Goal: Find specific page/section: Find specific page/section

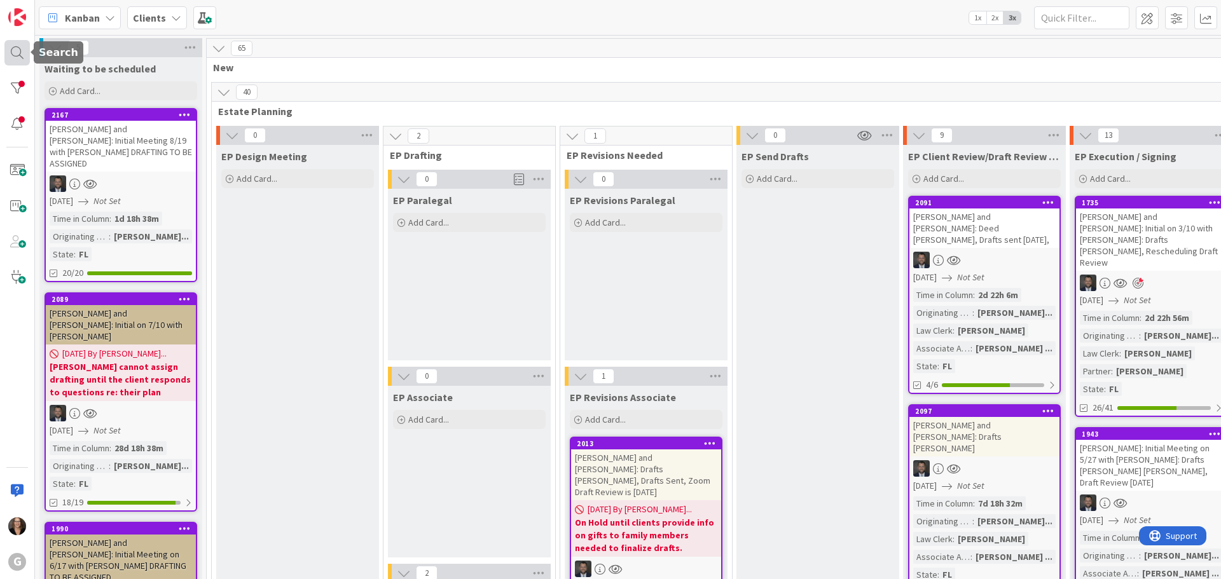
click at [14, 52] on div at bounding box center [16, 52] width 25 height 25
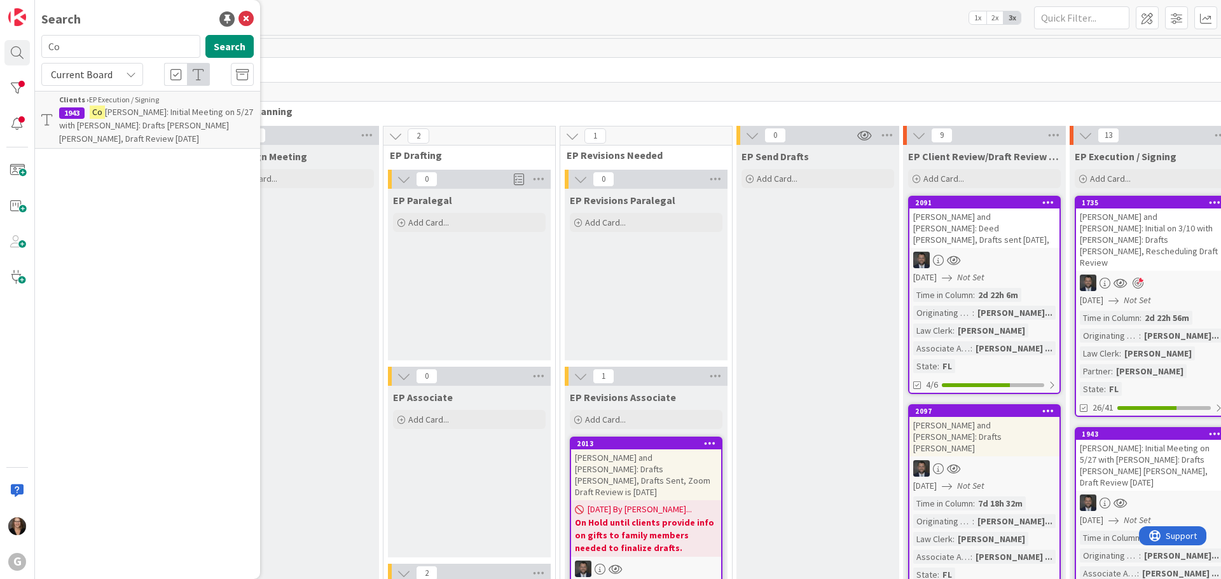
type input "C"
type input "[PERSON_NAME]"
click at [155, 115] on span ", [PERSON_NAME] [PERSON_NAME]: Drafts [PERSON_NAME], Signing is [DATE] 4pm" at bounding box center [155, 125] width 193 height 38
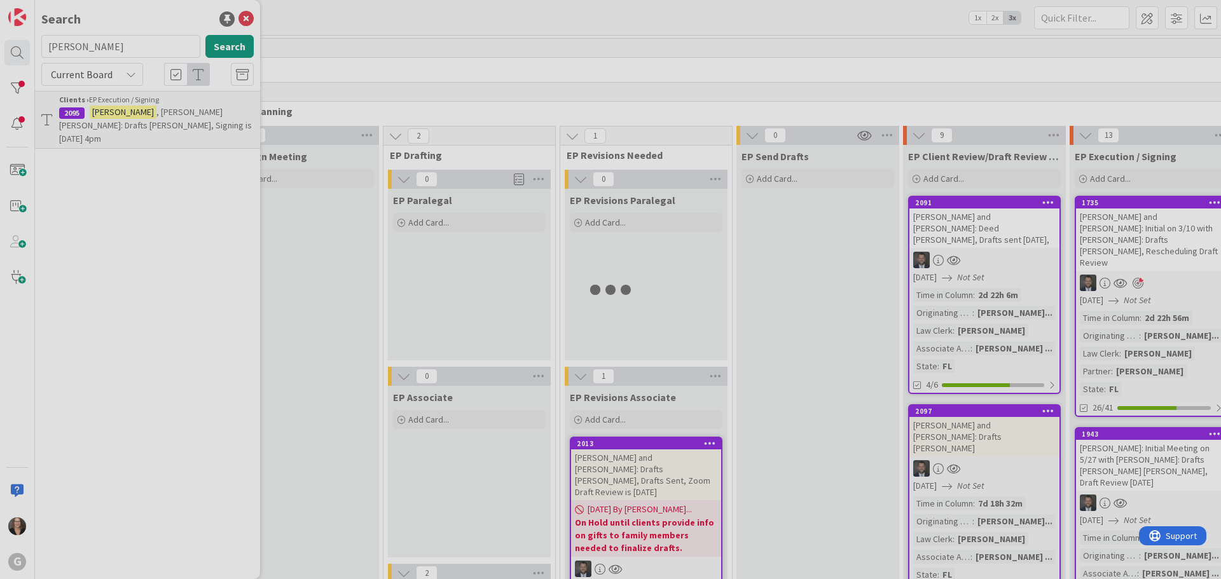
click at [155, 115] on div at bounding box center [610, 289] width 1221 height 579
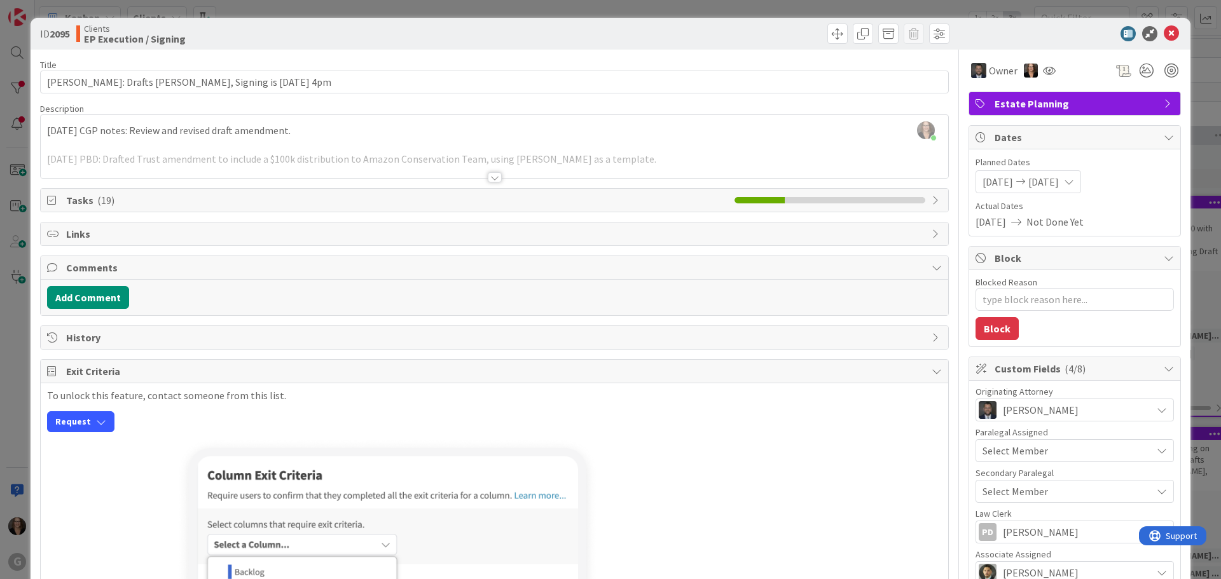
click at [210, 195] on span "Tasks ( 19 )" at bounding box center [397, 200] width 662 height 15
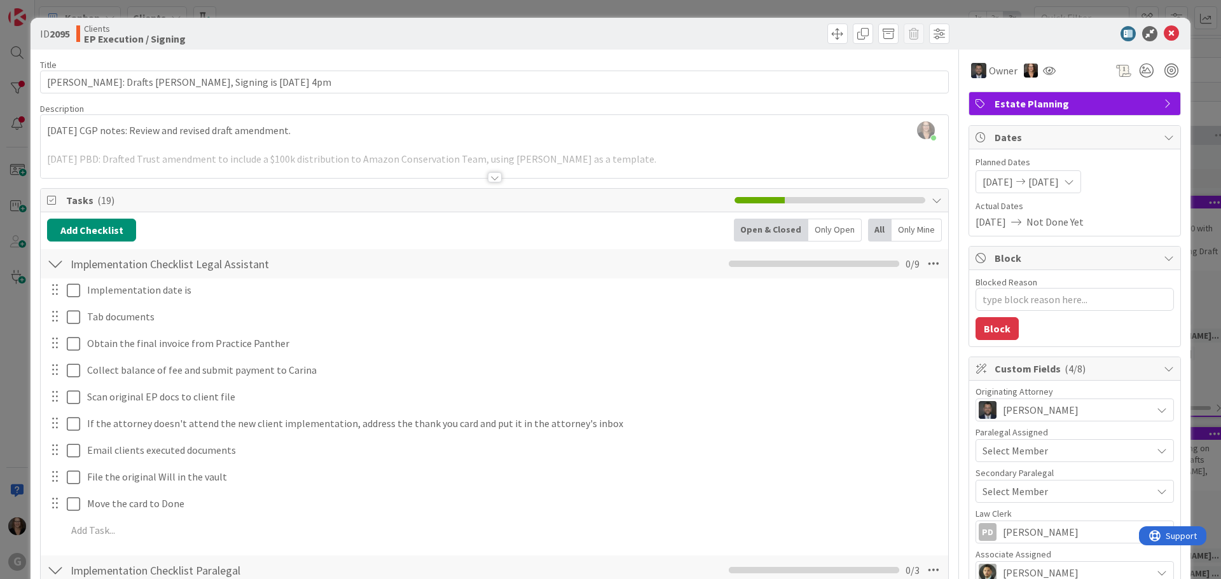
click at [932, 199] on icon at bounding box center [937, 200] width 10 height 10
type textarea "x"
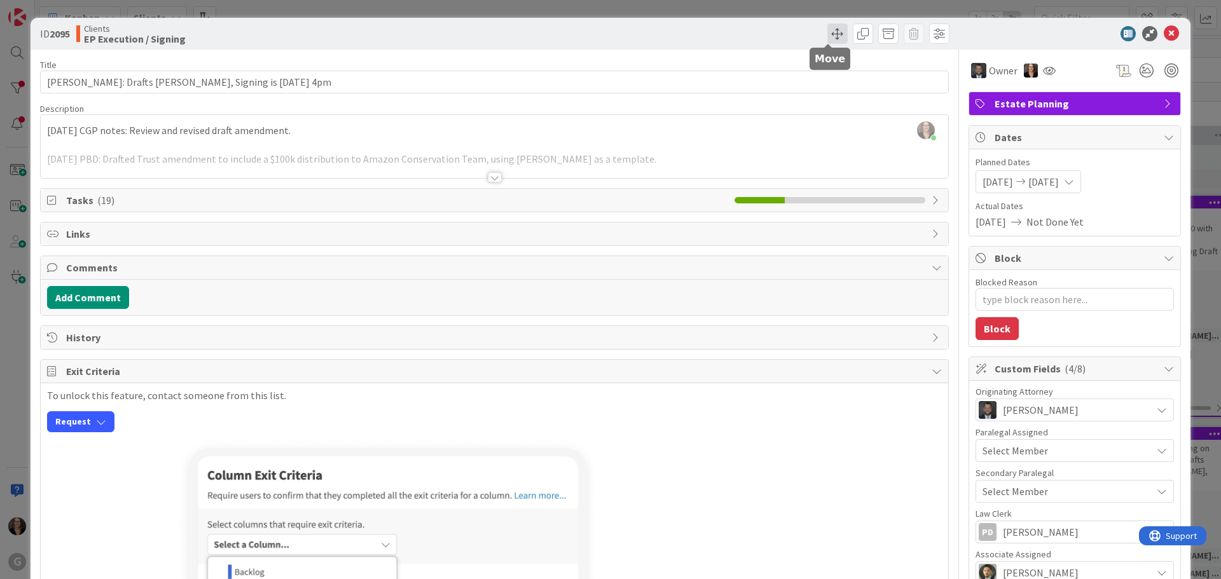
click at [827, 35] on span at bounding box center [837, 34] width 20 height 20
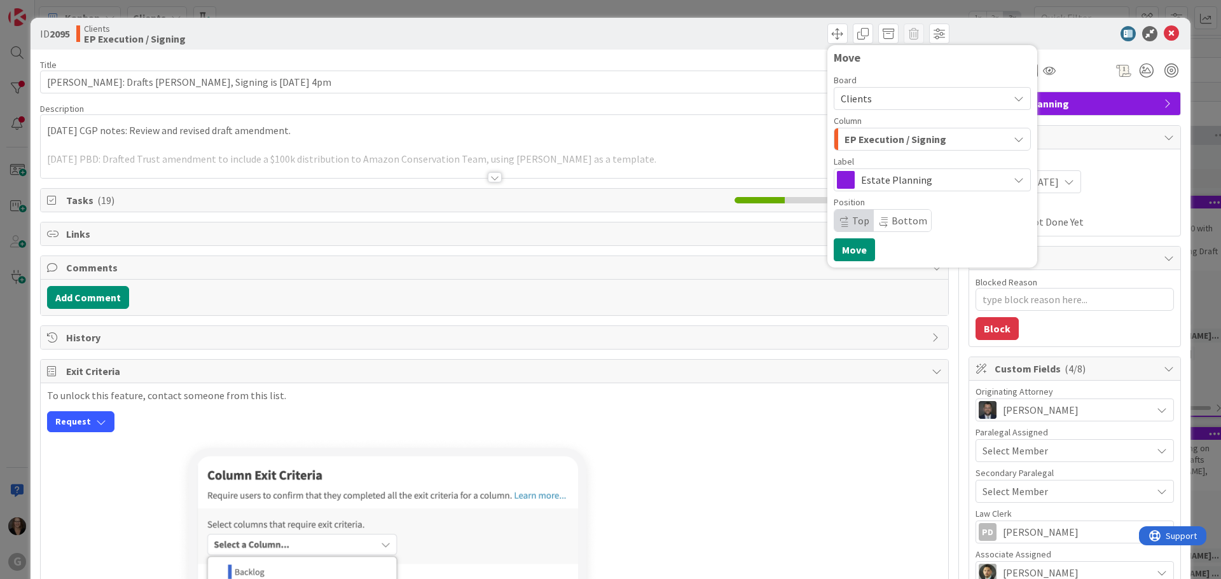
click at [661, 142] on div "[PERSON_NAME] joined 2 m ago [DATE] CGP notes: Review and revised draft amendme…" at bounding box center [495, 146] width 908 height 63
